Goal: Task Accomplishment & Management: Use online tool/utility

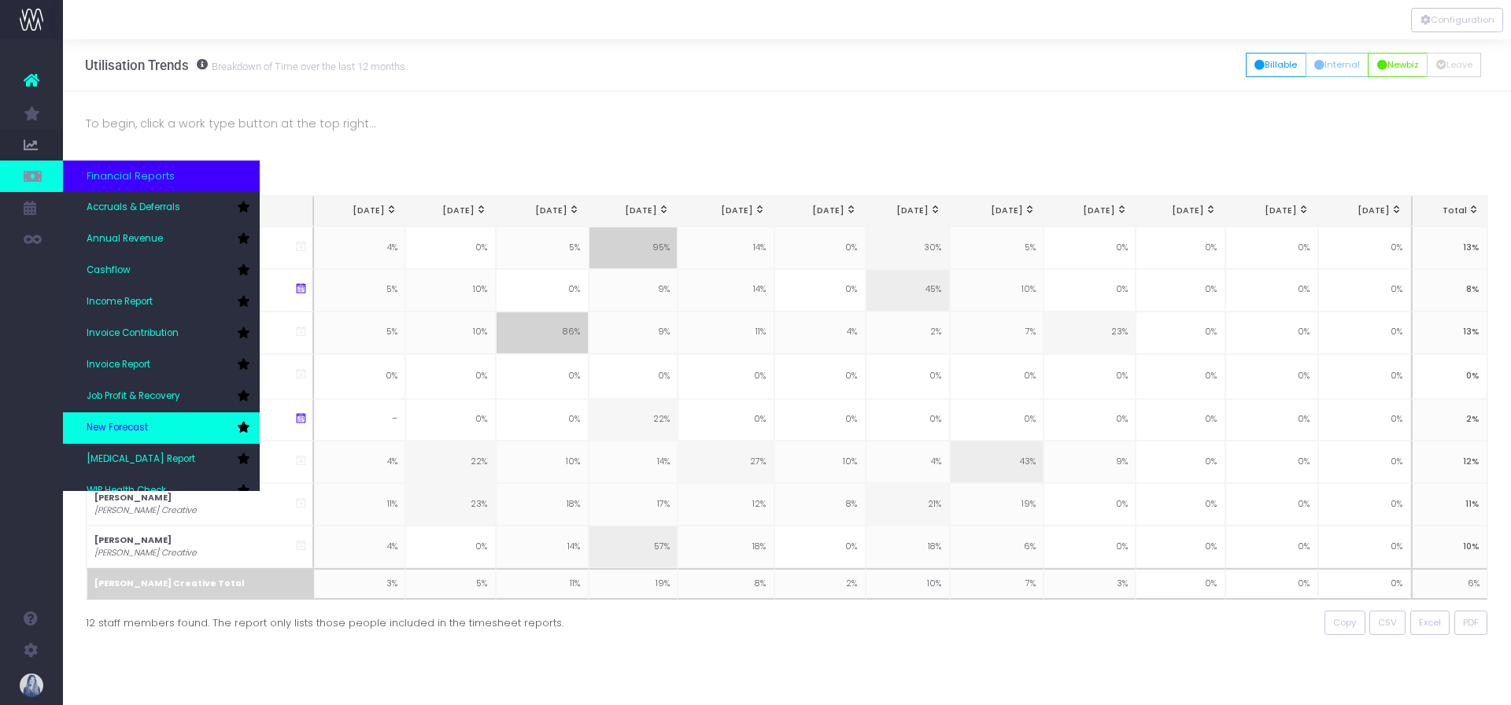
click at [126, 433] on span "New Forecast" at bounding box center [117, 428] width 61 height 14
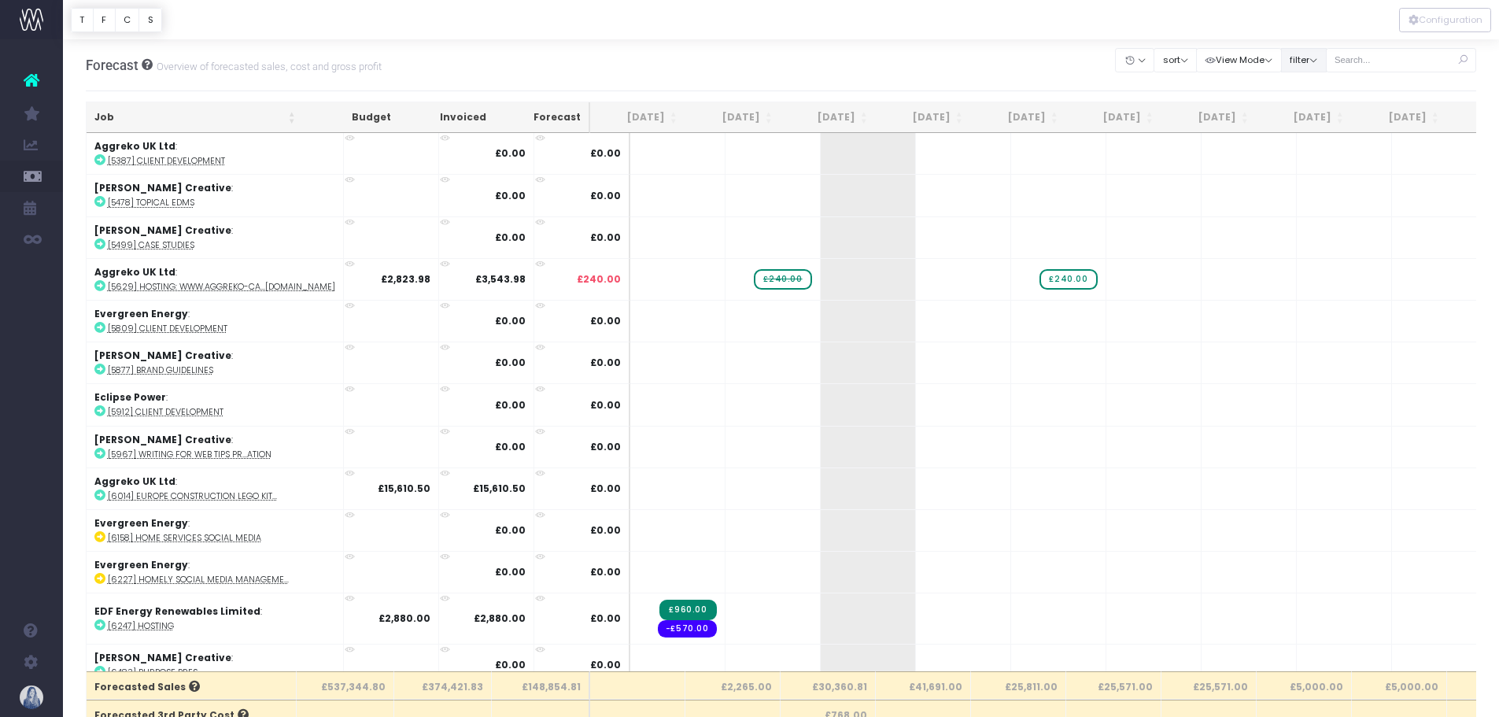
click at [1310, 55] on button "filter" at bounding box center [1304, 60] width 46 height 24
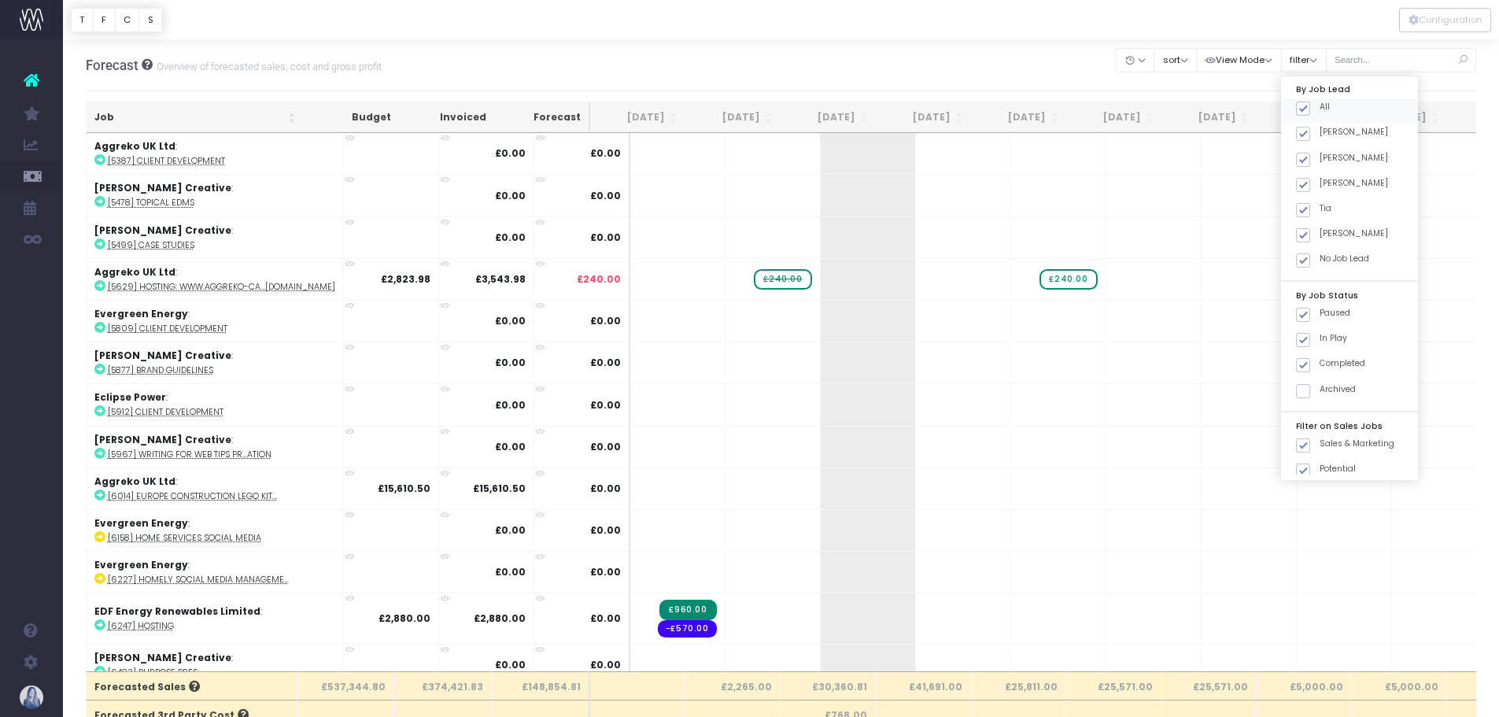
click at [1307, 105] on span at bounding box center [1303, 109] width 14 height 14
click at [1320, 105] on input "All" at bounding box center [1325, 106] width 10 height 10
checkbox input "false"
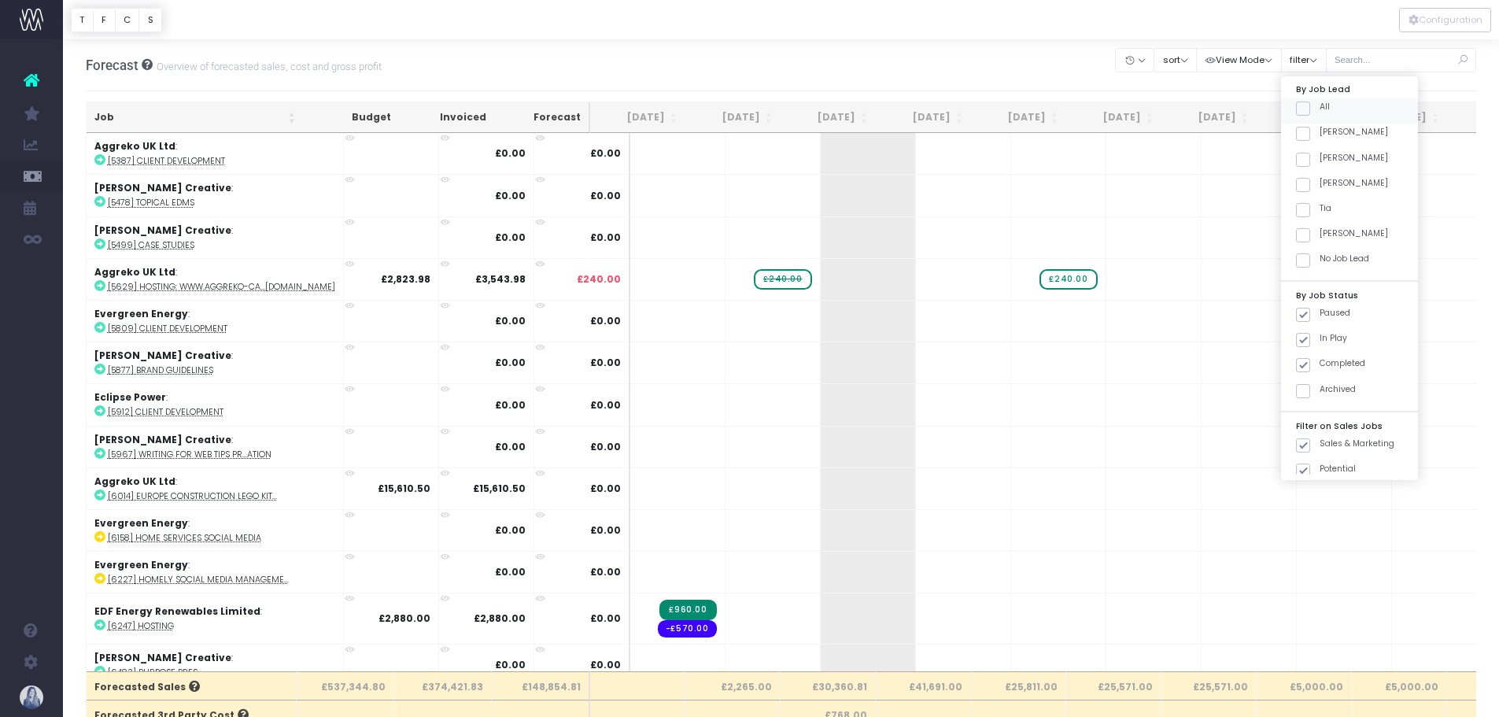
checkbox input "false"
click at [1303, 131] on span at bounding box center [1303, 134] width 14 height 14
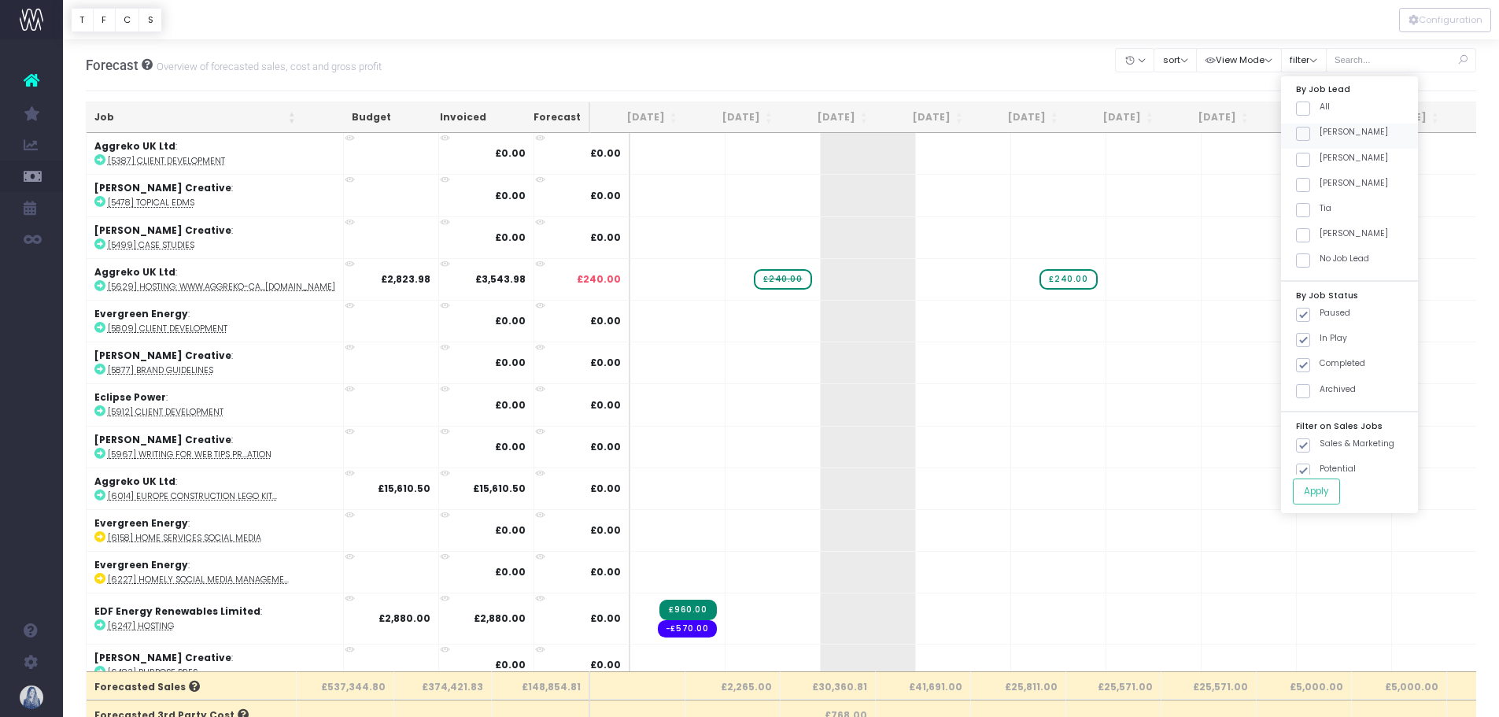
click at [1320, 131] on input "[PERSON_NAME]" at bounding box center [1325, 131] width 10 height 10
checkbox input "true"
click at [1328, 486] on button "Apply" at bounding box center [1316, 492] width 47 height 26
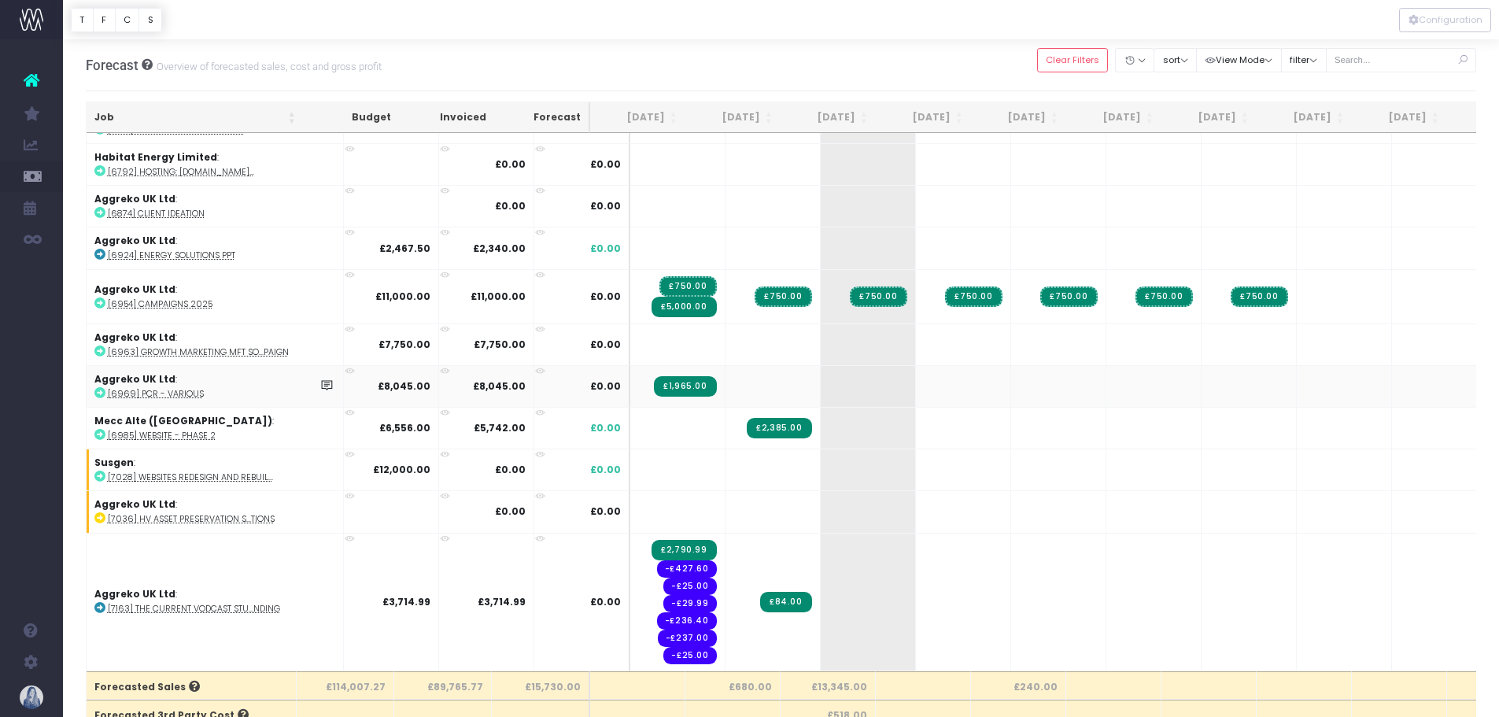
scroll to position [157, 0]
click at [821, 434] on span "+" at bounding box center [844, 427] width 47 height 41
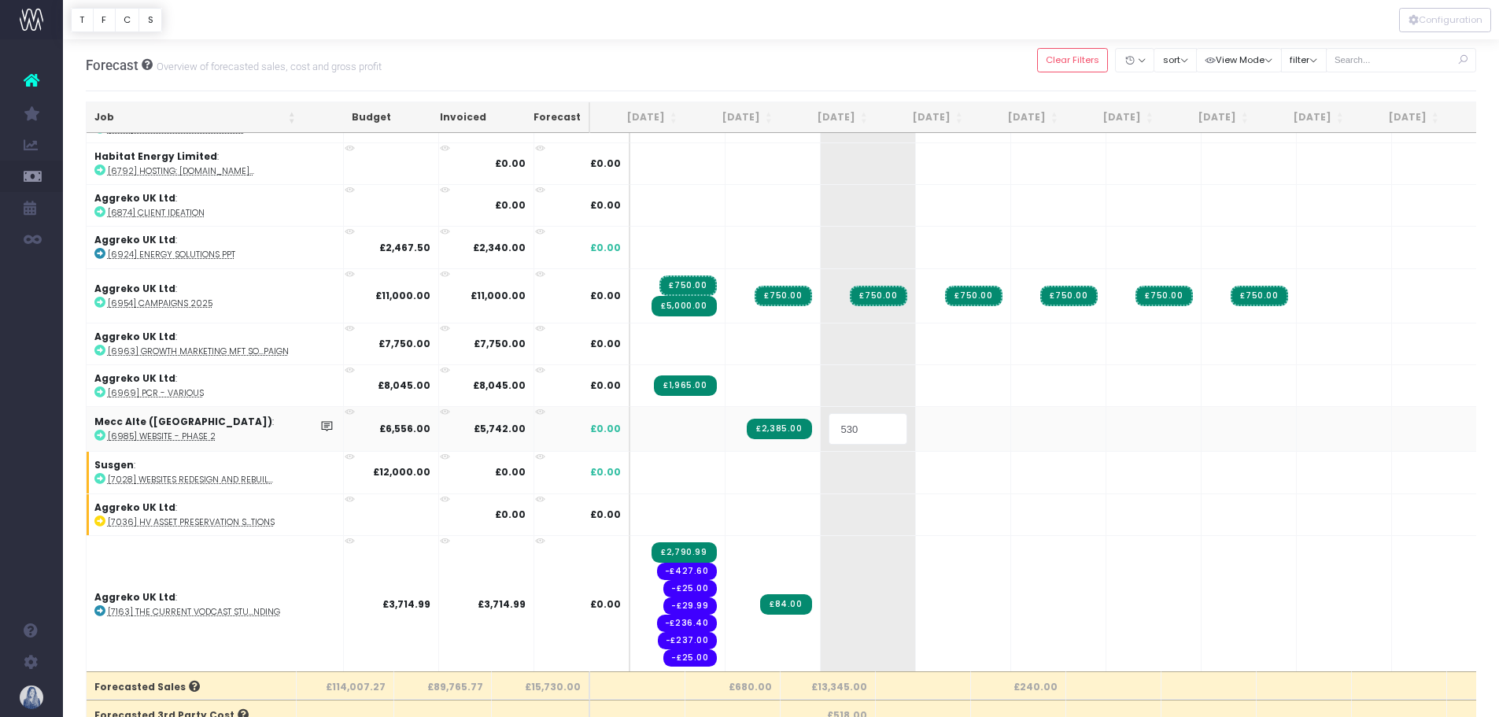
type input "5300"
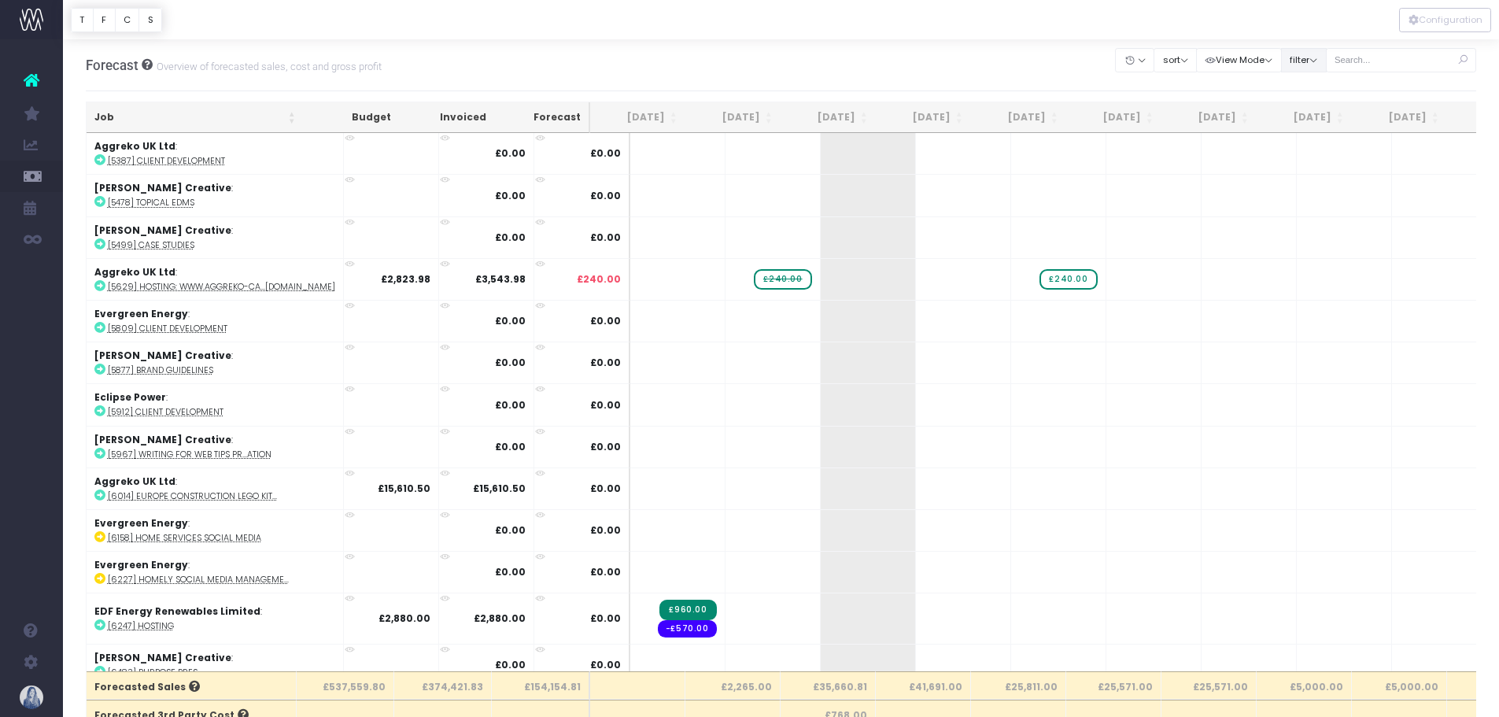
click at [1300, 59] on button "filter" at bounding box center [1304, 60] width 46 height 24
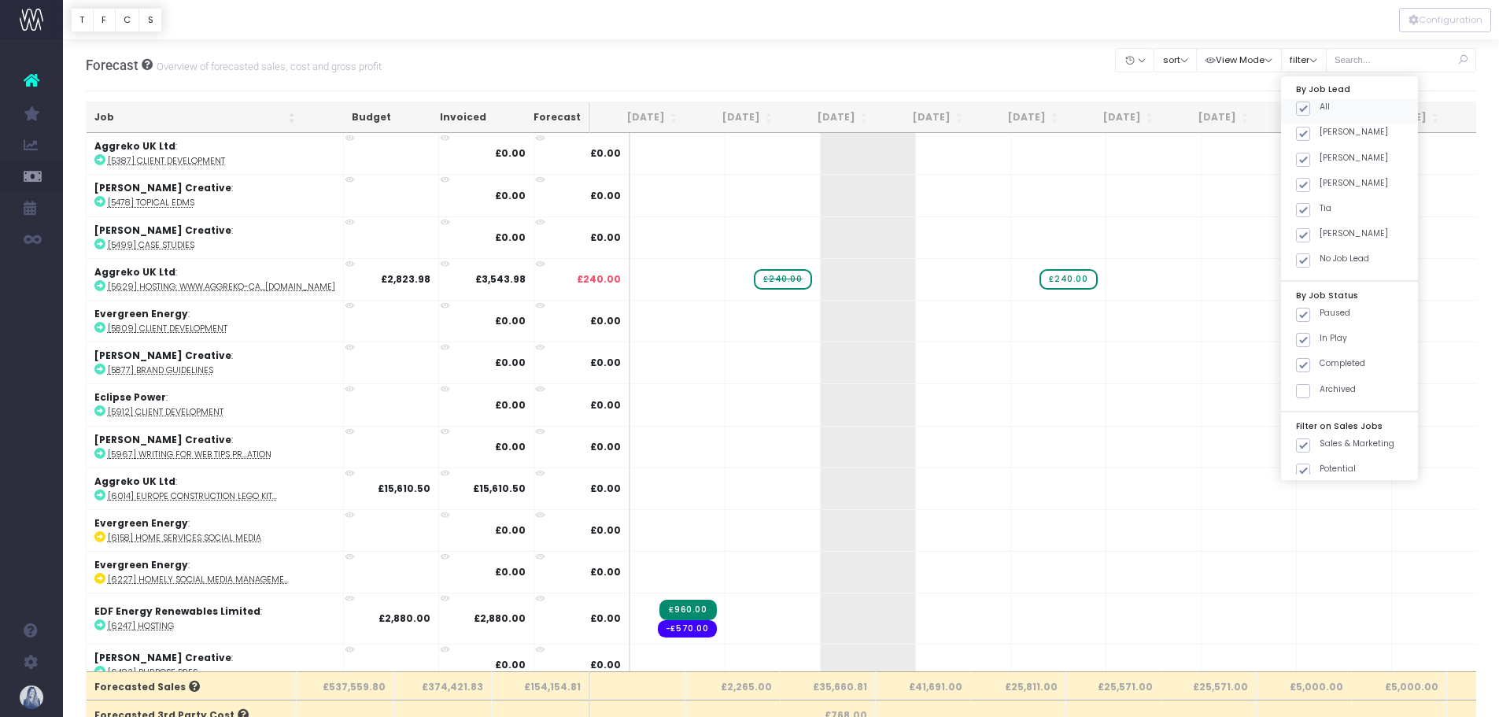
click at [1308, 106] on span at bounding box center [1303, 109] width 14 height 14
click at [1320, 106] on input "All" at bounding box center [1325, 106] width 10 height 10
checkbox input "false"
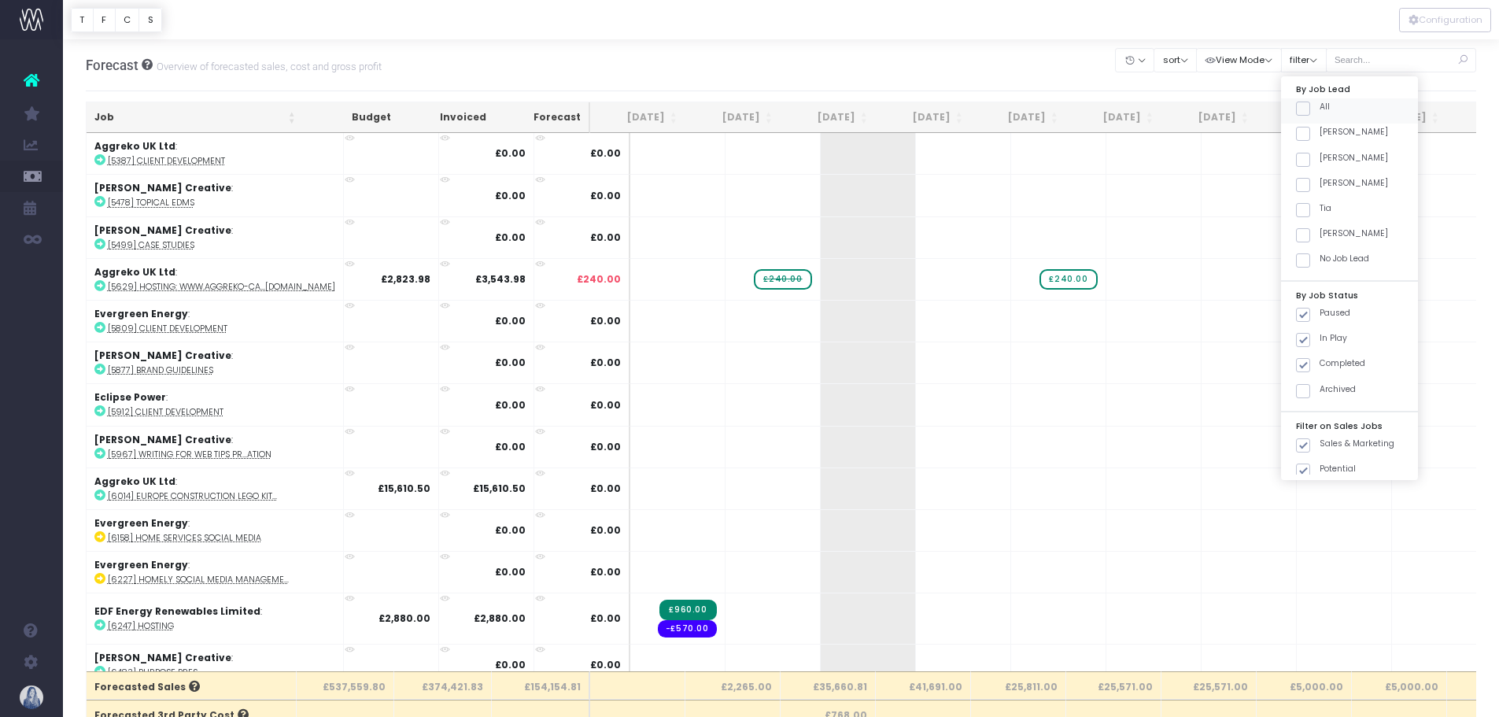
checkbox input "false"
click at [1303, 136] on span at bounding box center [1303, 134] width 14 height 14
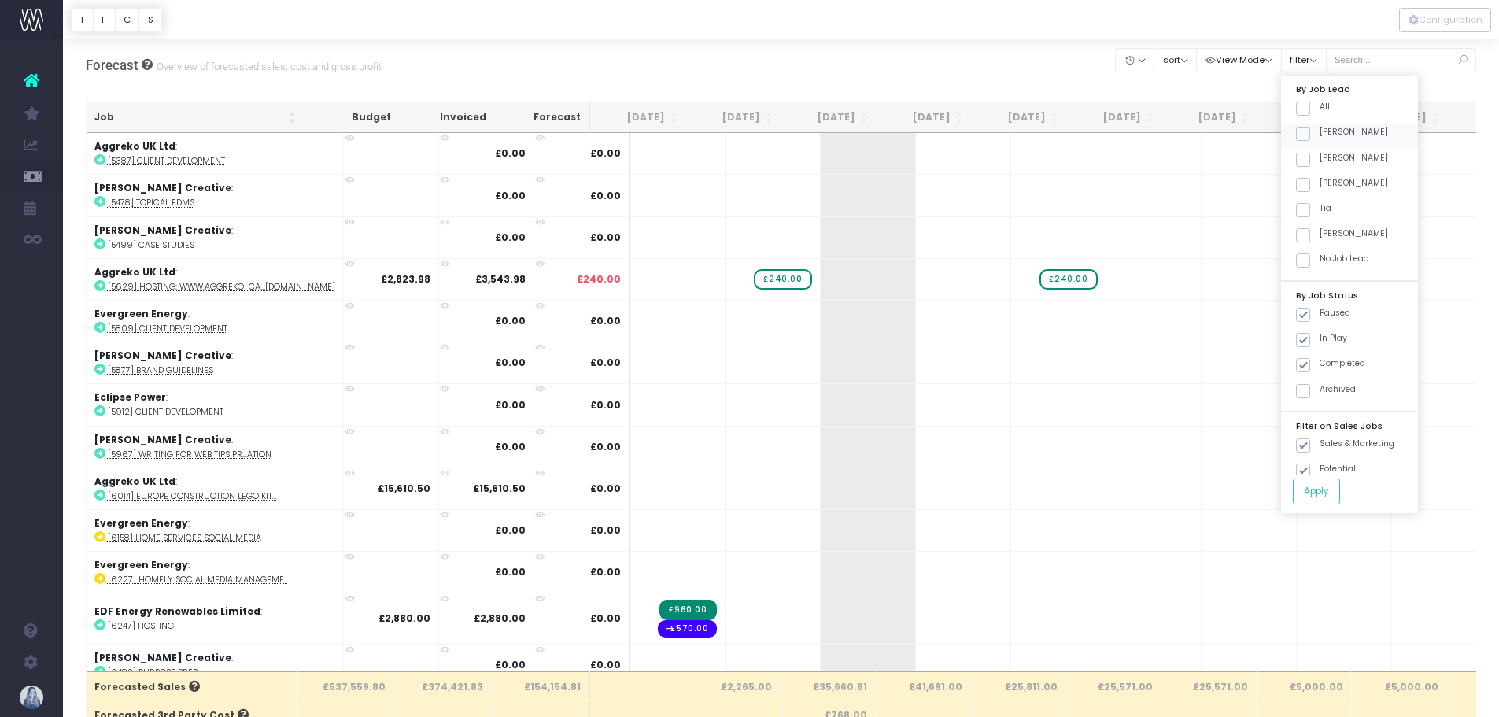
click at [1320, 136] on input "[PERSON_NAME]" at bounding box center [1325, 131] width 10 height 10
checkbox input "true"
click at [1320, 487] on button "Apply" at bounding box center [1316, 492] width 47 height 26
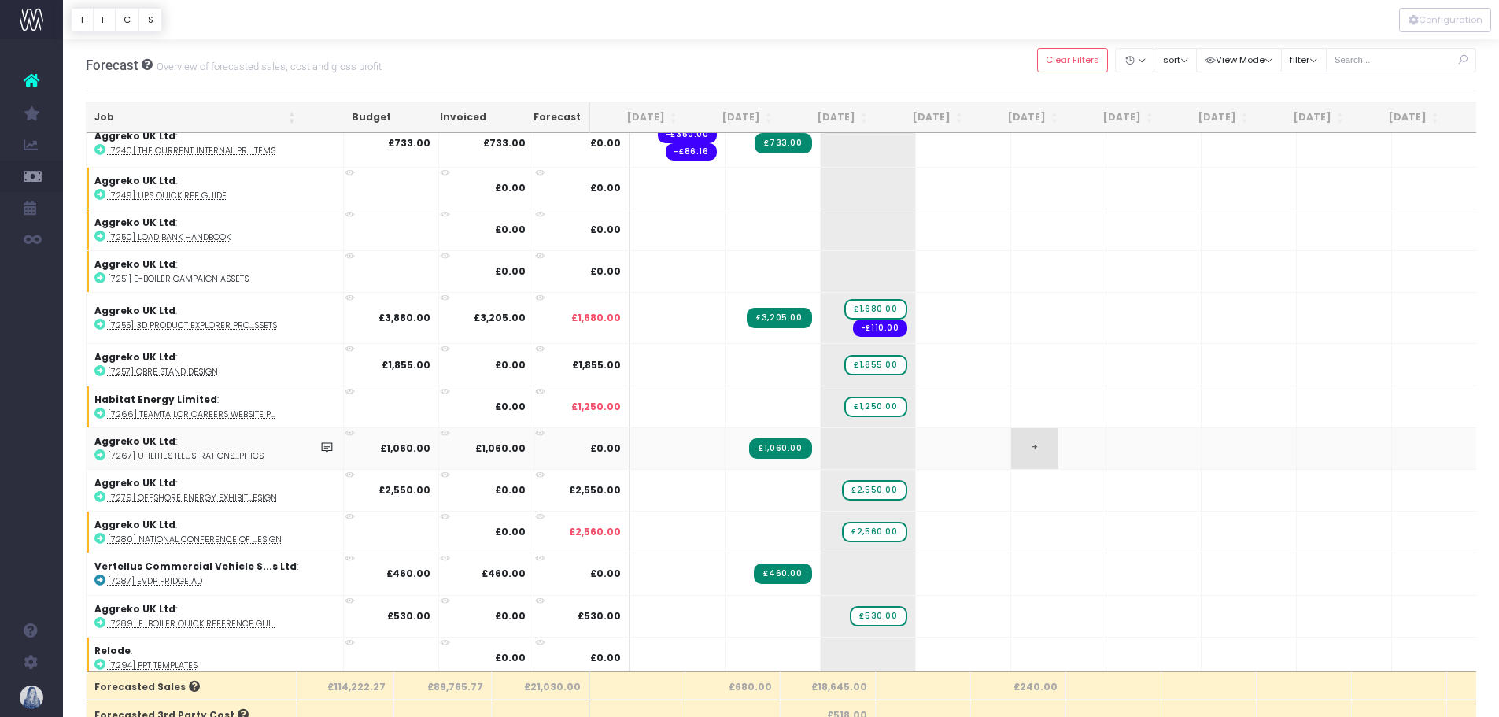
scroll to position [1300, 0]
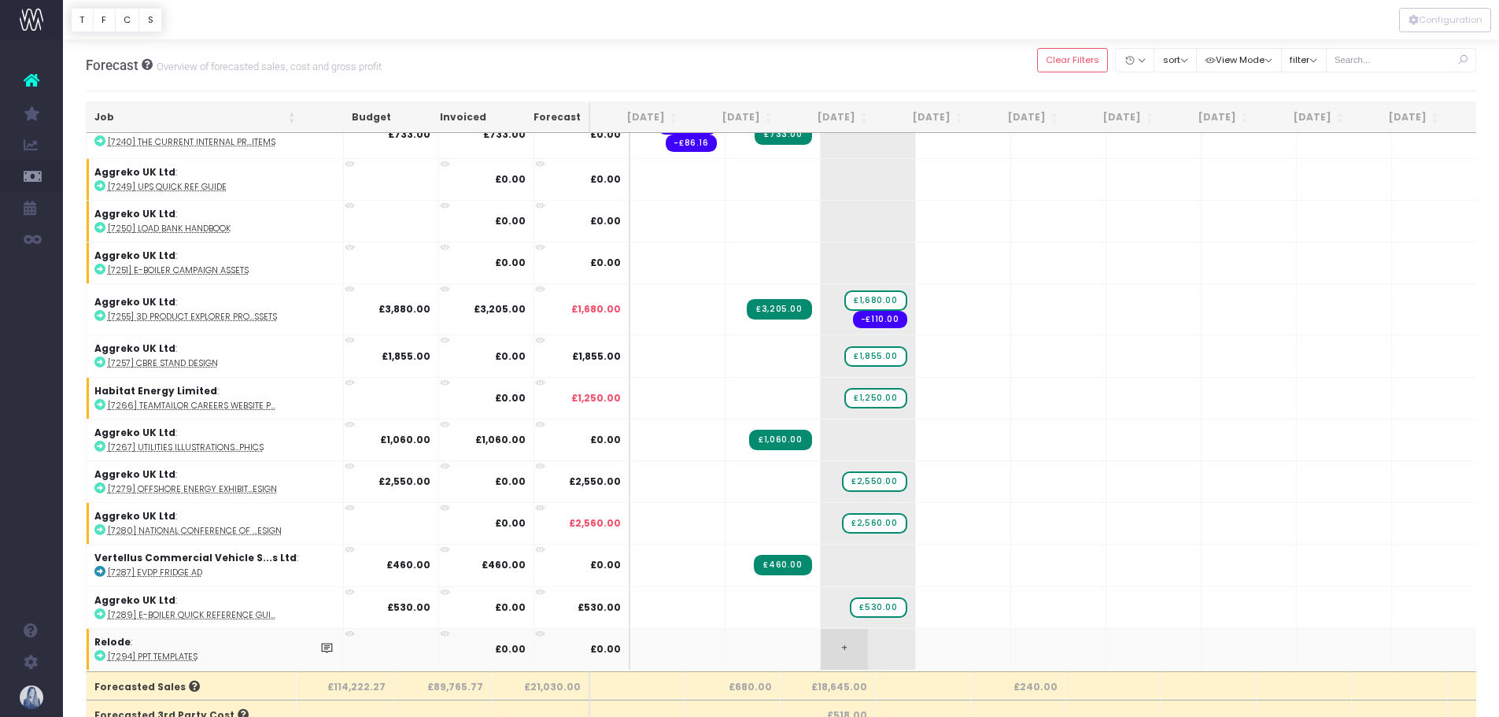
click at [821, 634] on span "+" at bounding box center [844, 649] width 47 height 41
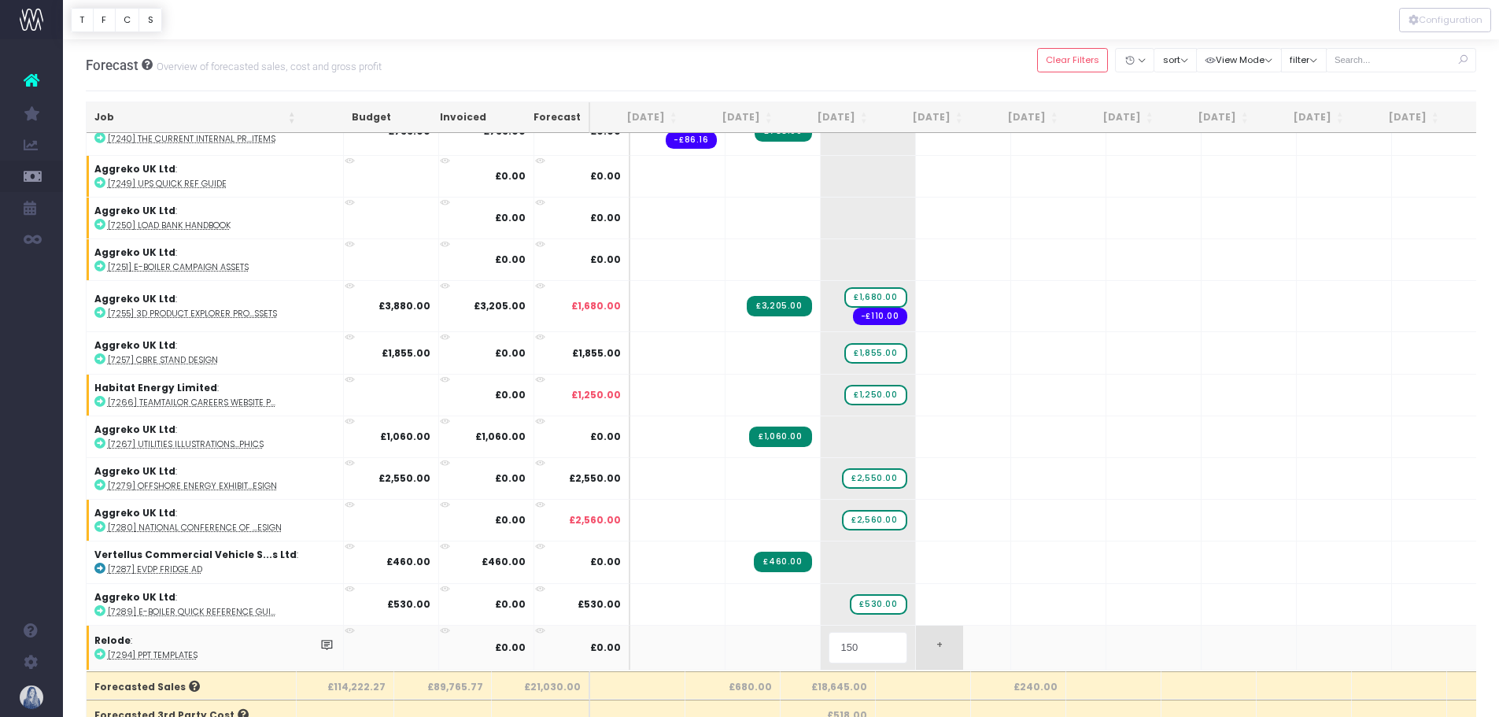
type input "1500"
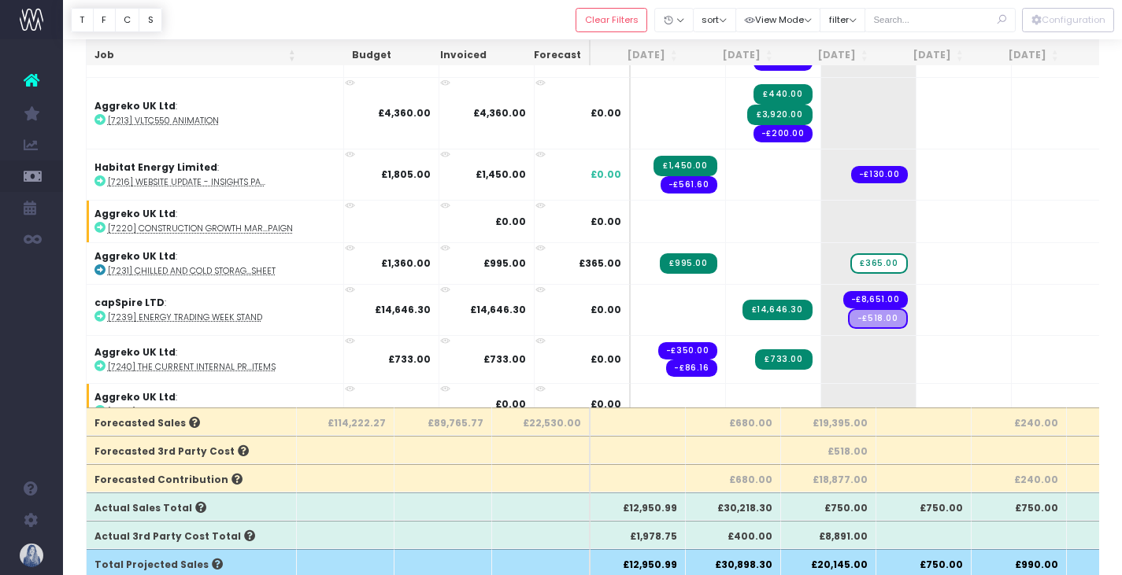
scroll to position [907, 0]
